Goal: Communication & Community: Participate in discussion

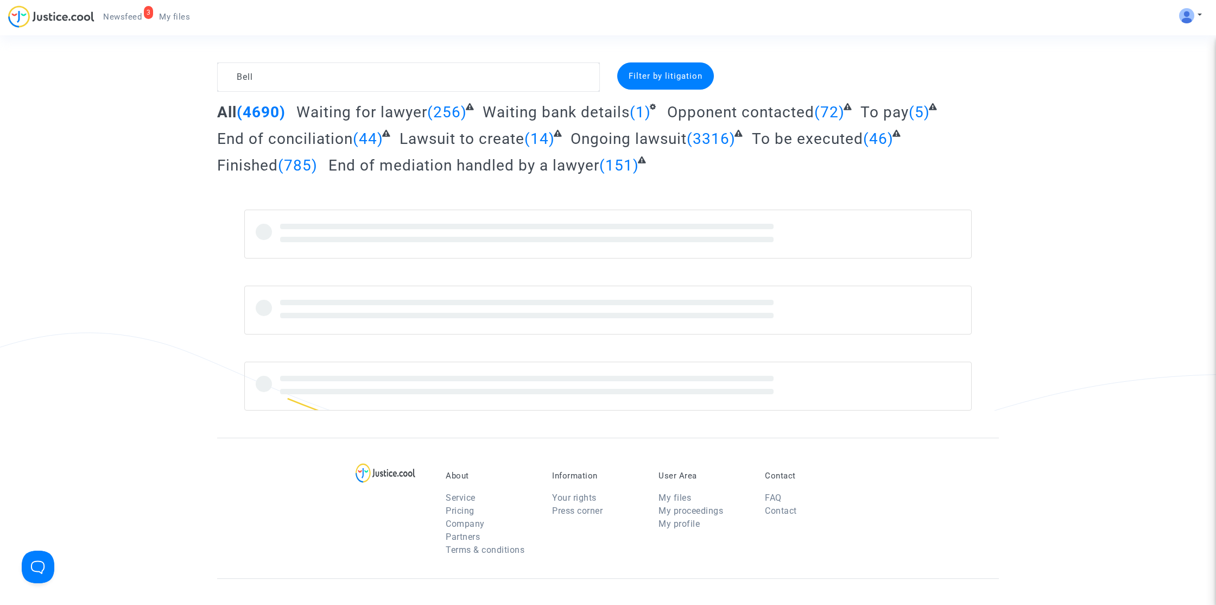
type textarea "Bell"
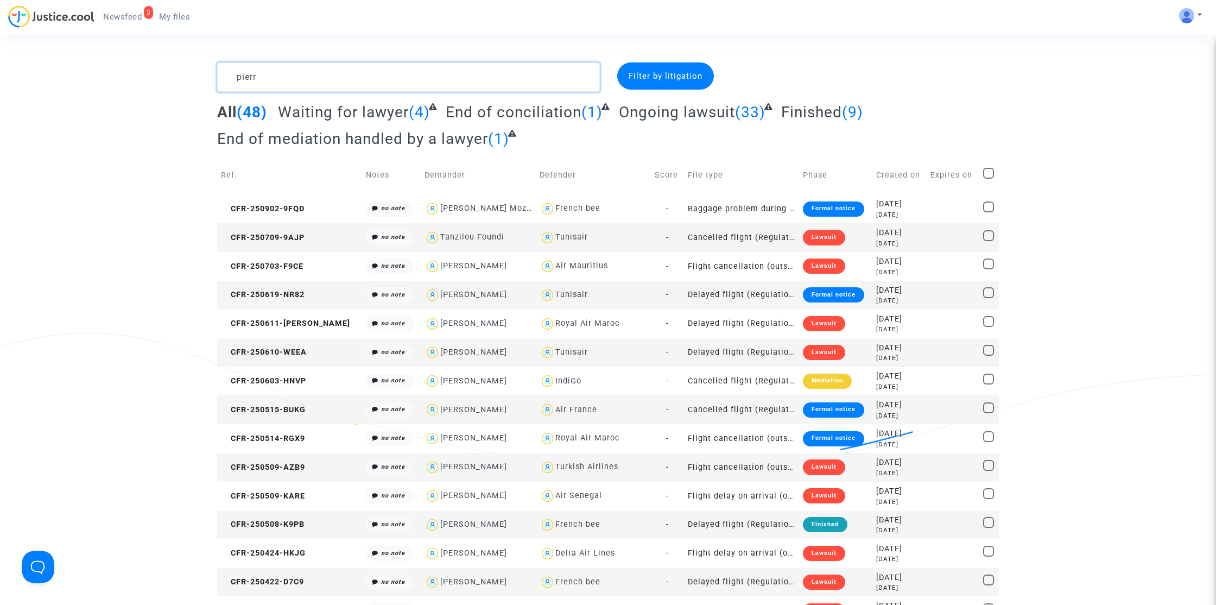
type textarea "pierre"
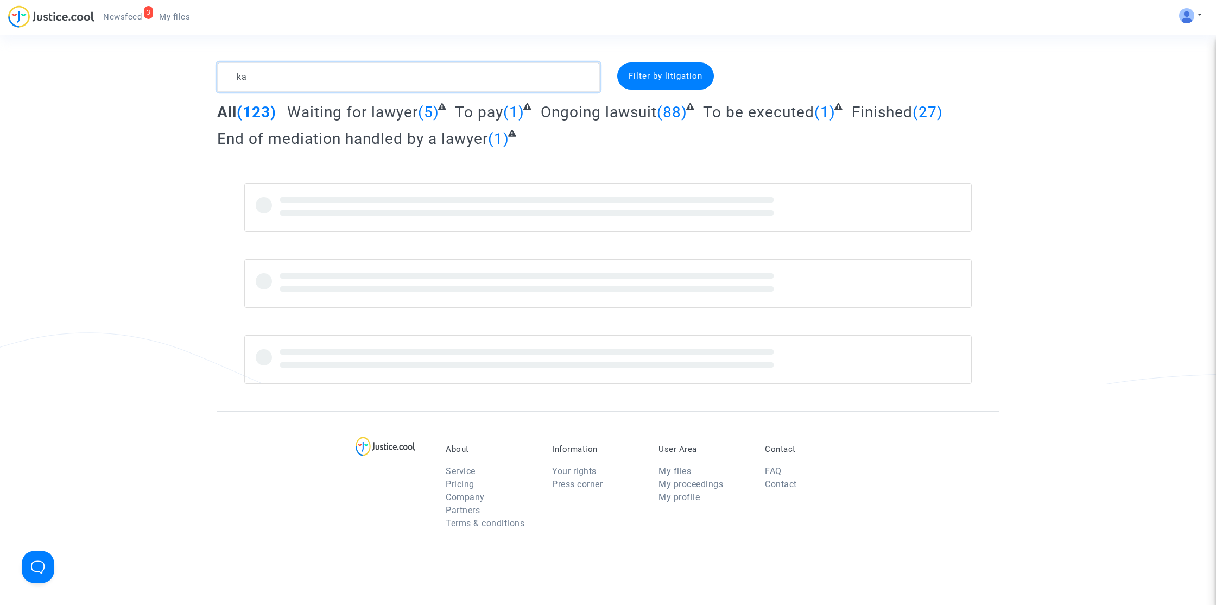
type textarea "k"
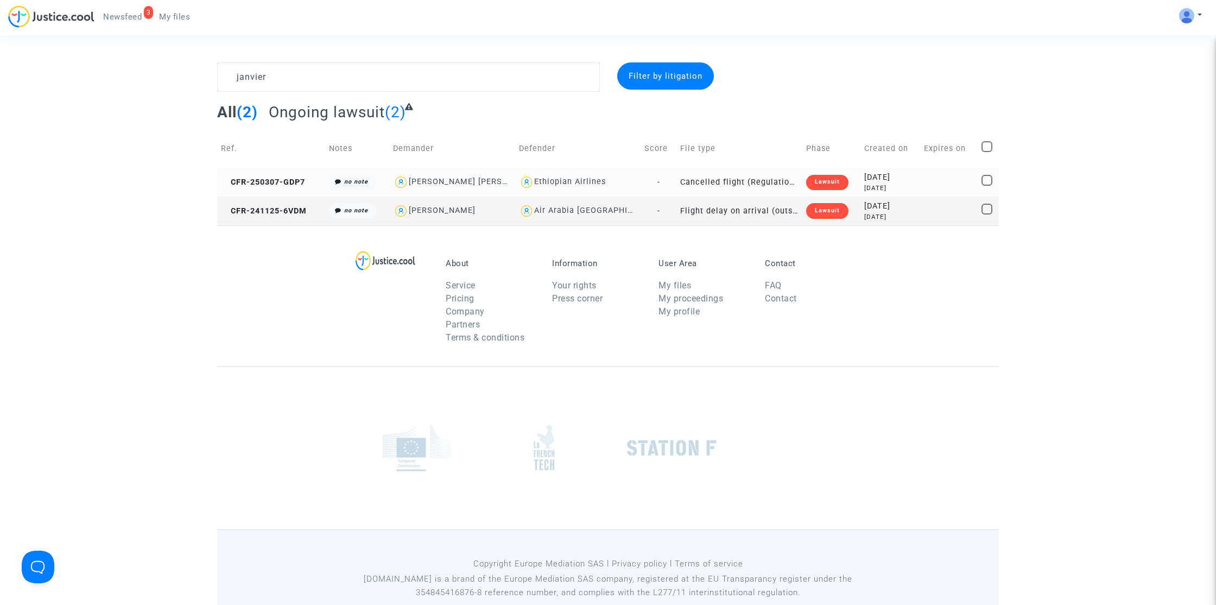
click at [470, 182] on div "[PERSON_NAME] [PERSON_NAME]" at bounding box center [477, 181] width 136 height 9
type textarea "janvier @"[PERSON_NAME] [PERSON_NAME]" @"Pitcher Avocat""
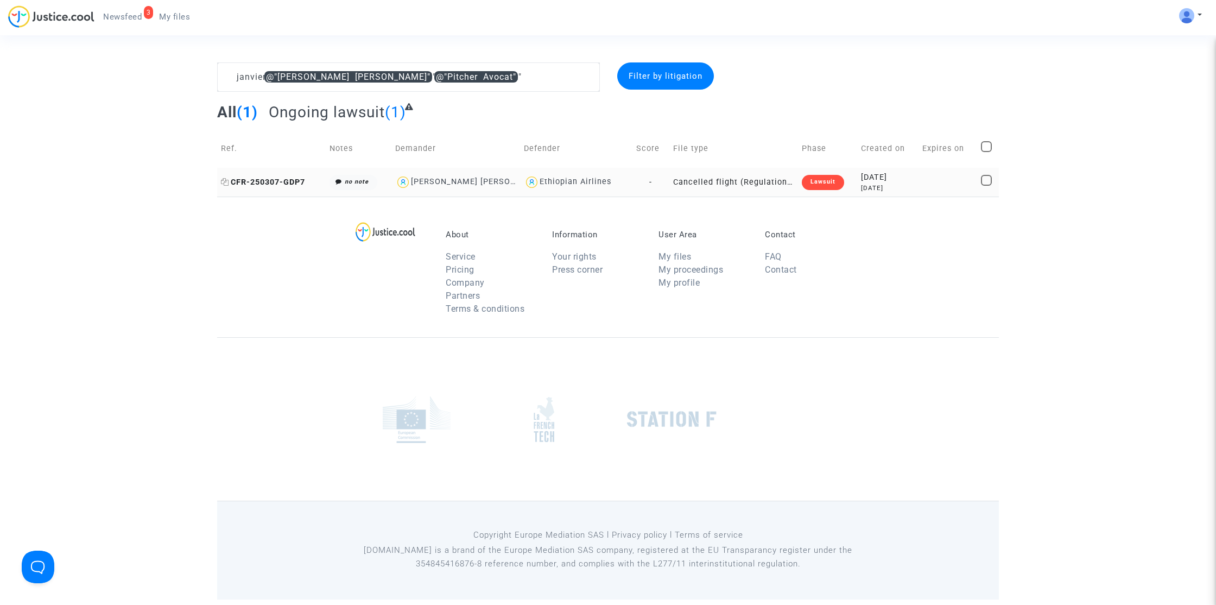
click at [281, 185] on span "CFR-250307-GDP7" at bounding box center [263, 182] width 84 height 9
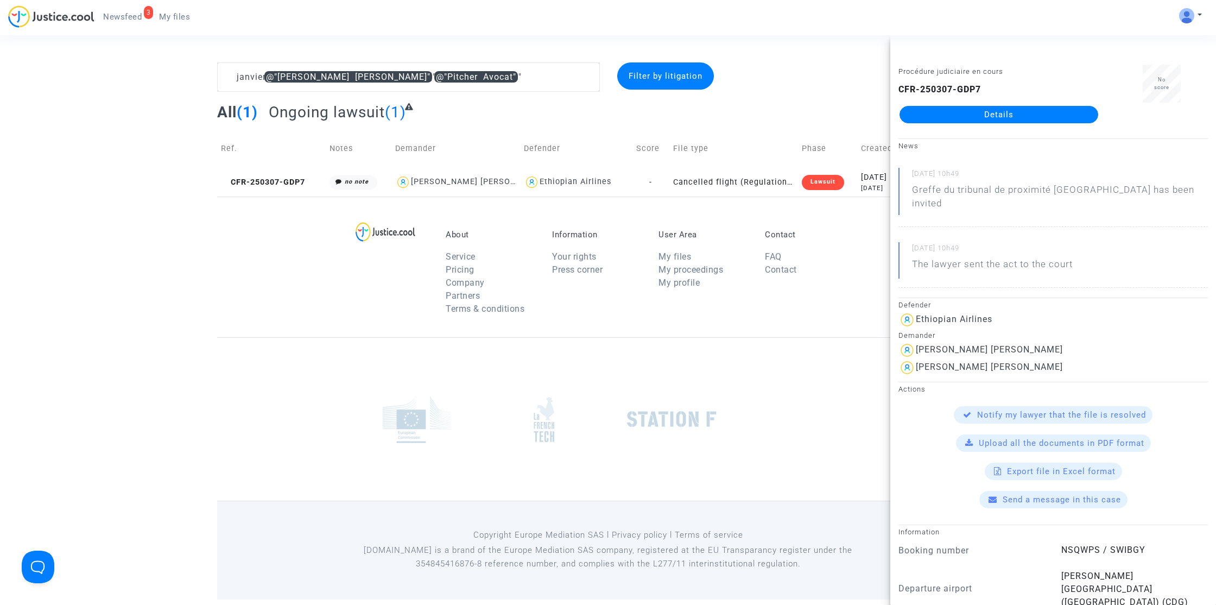
click at [946, 116] on link "Details" at bounding box center [999, 114] width 199 height 17
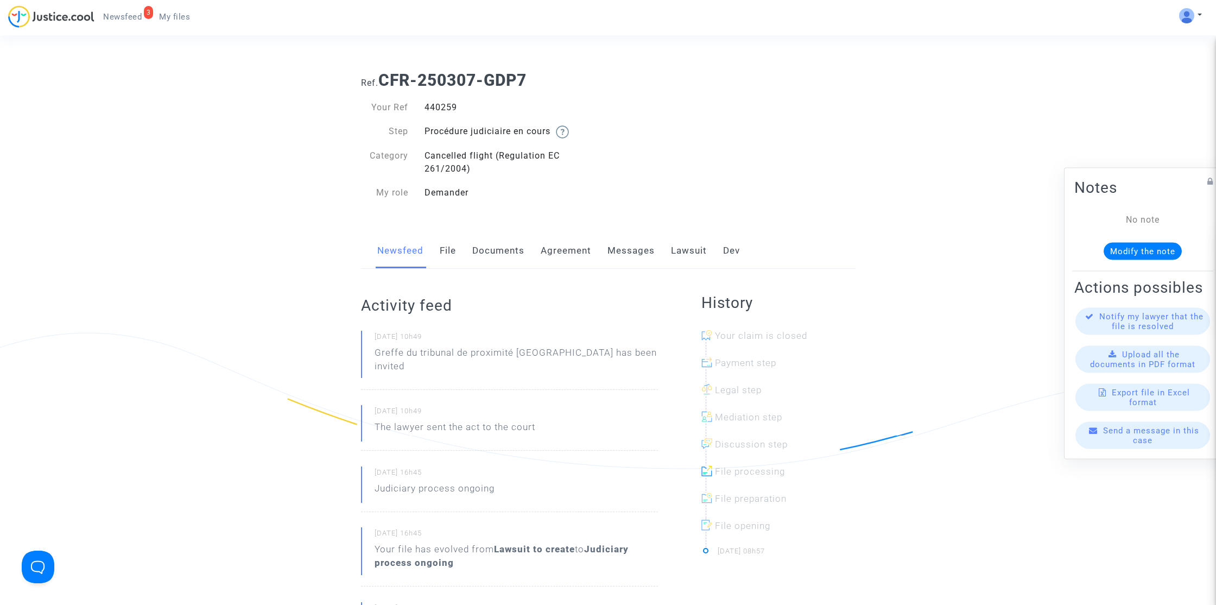
click at [634, 249] on link "Messages" at bounding box center [630, 251] width 47 height 36
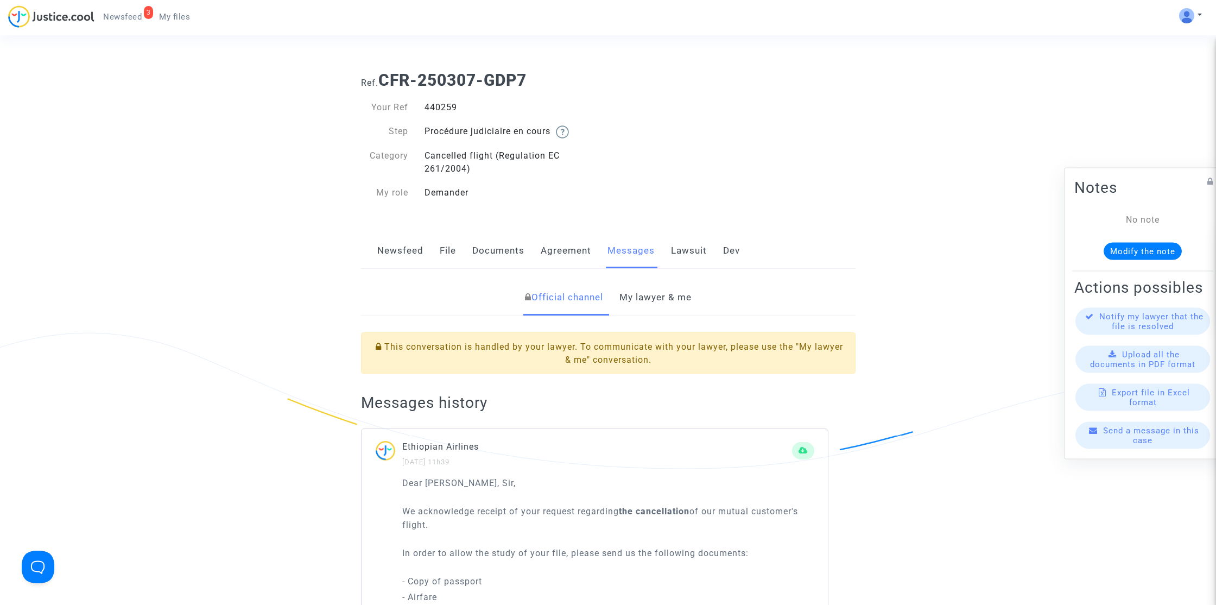
click at [653, 304] on link "My lawyer & me" at bounding box center [655, 298] width 72 height 36
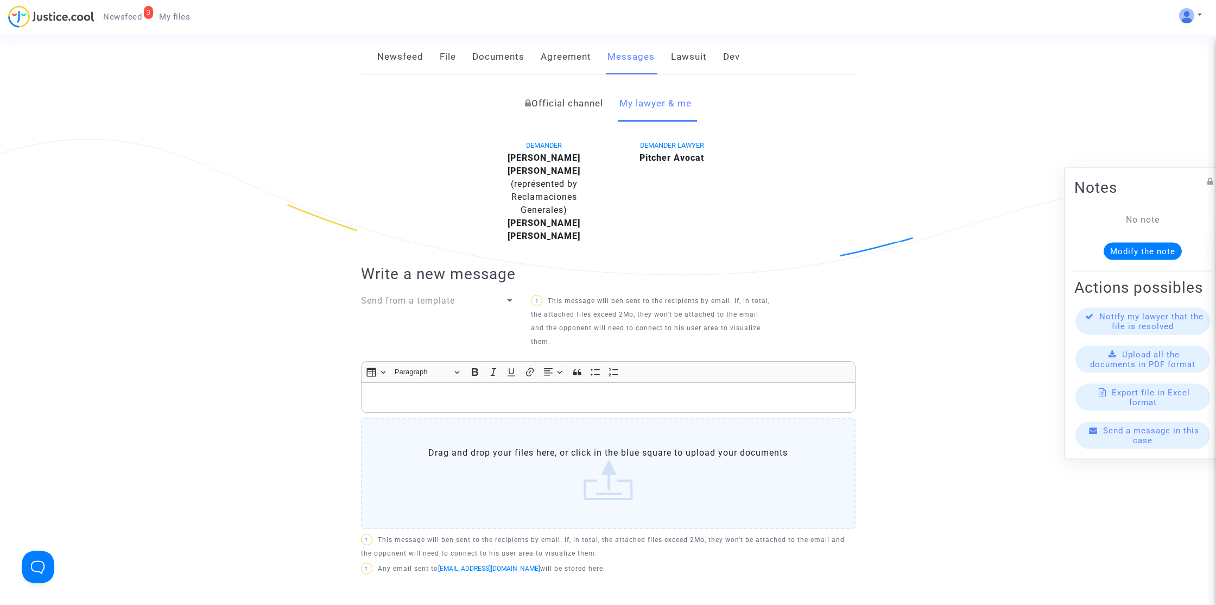
scroll to position [395, 0]
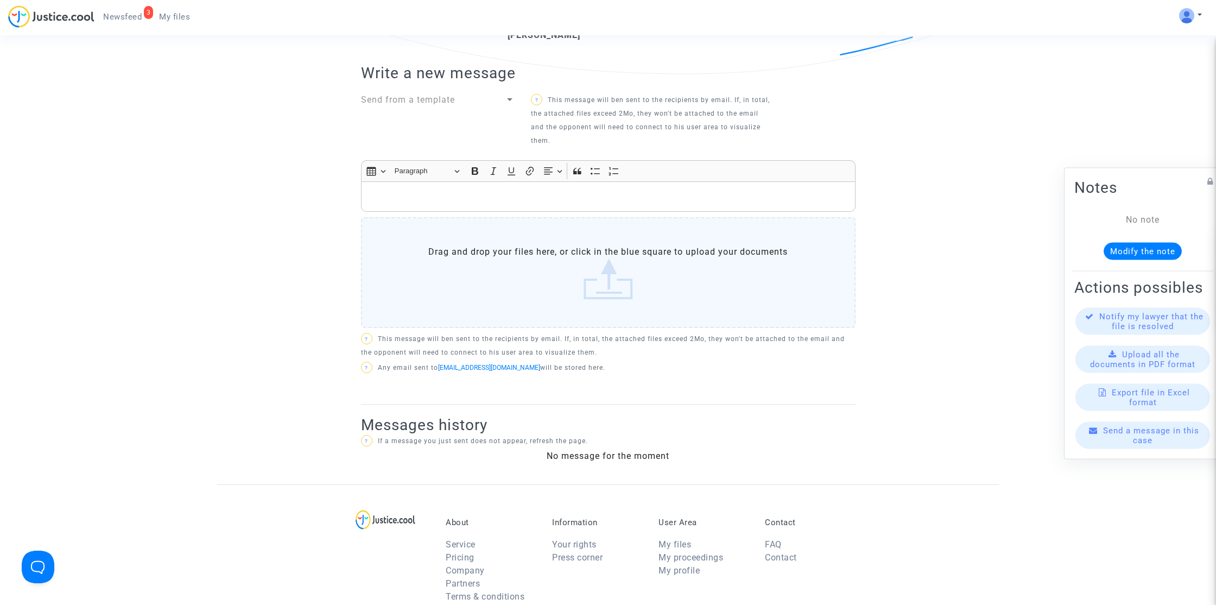
click at [511, 190] on p "Rich Text Editor, main" at bounding box center [607, 197] width 483 height 14
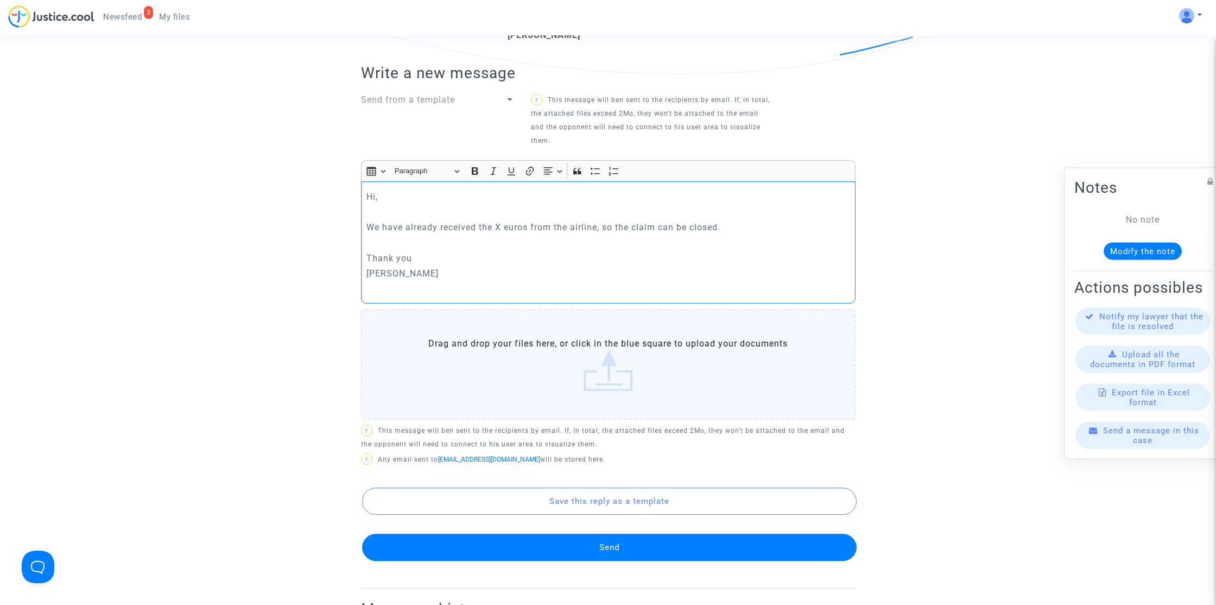
click at [502, 220] on p "We have already received the X euros from the airline, so the claim can be clos…" at bounding box center [607, 227] width 483 height 14
click at [619, 535] on button "Send" at bounding box center [609, 547] width 495 height 27
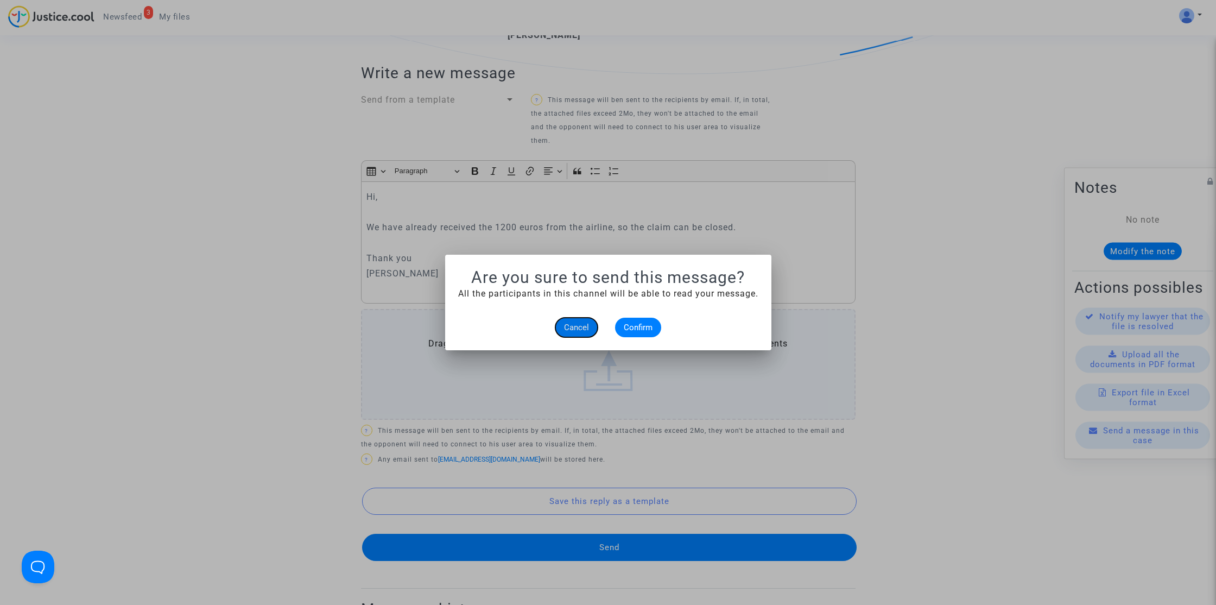
click at [555, 318] on button "Cancel" at bounding box center [576, 328] width 42 height 20
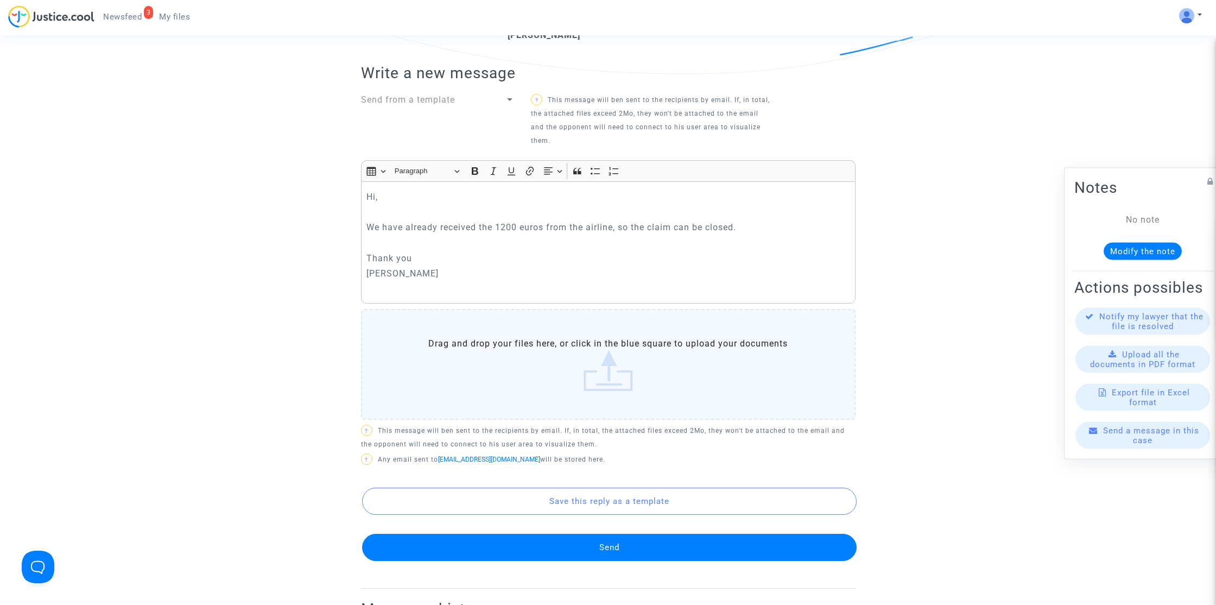
click at [613, 539] on button "Send" at bounding box center [609, 547] width 495 height 27
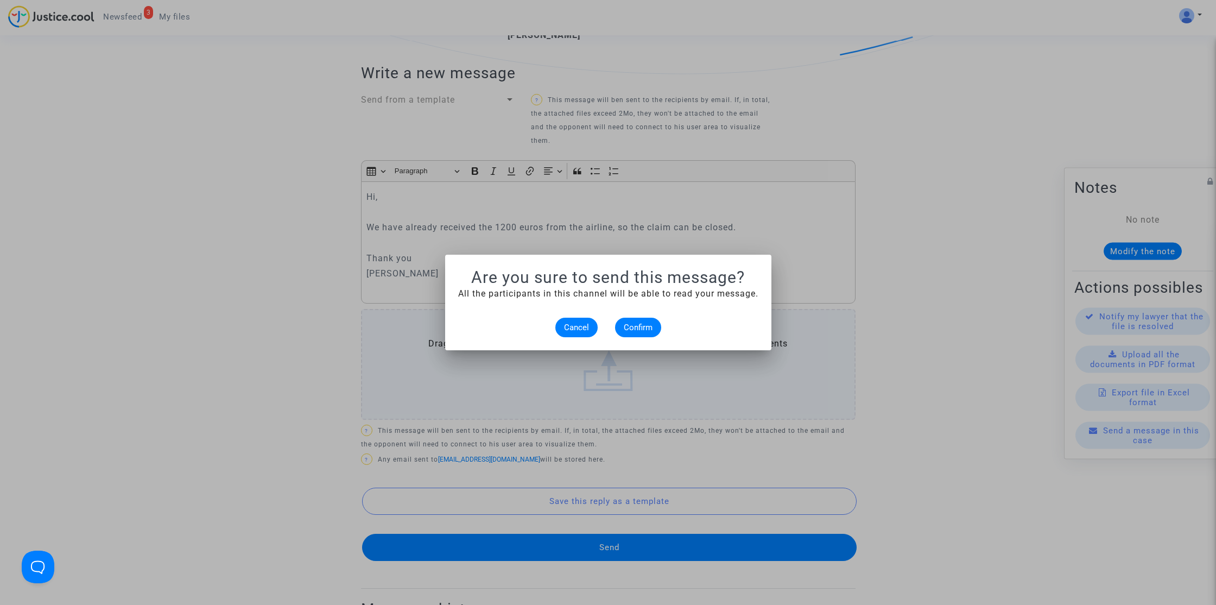
scroll to position [0, 0]
click at [641, 327] on span "Confirm" at bounding box center [638, 327] width 29 height 10
